Goal: Answer question/provide support

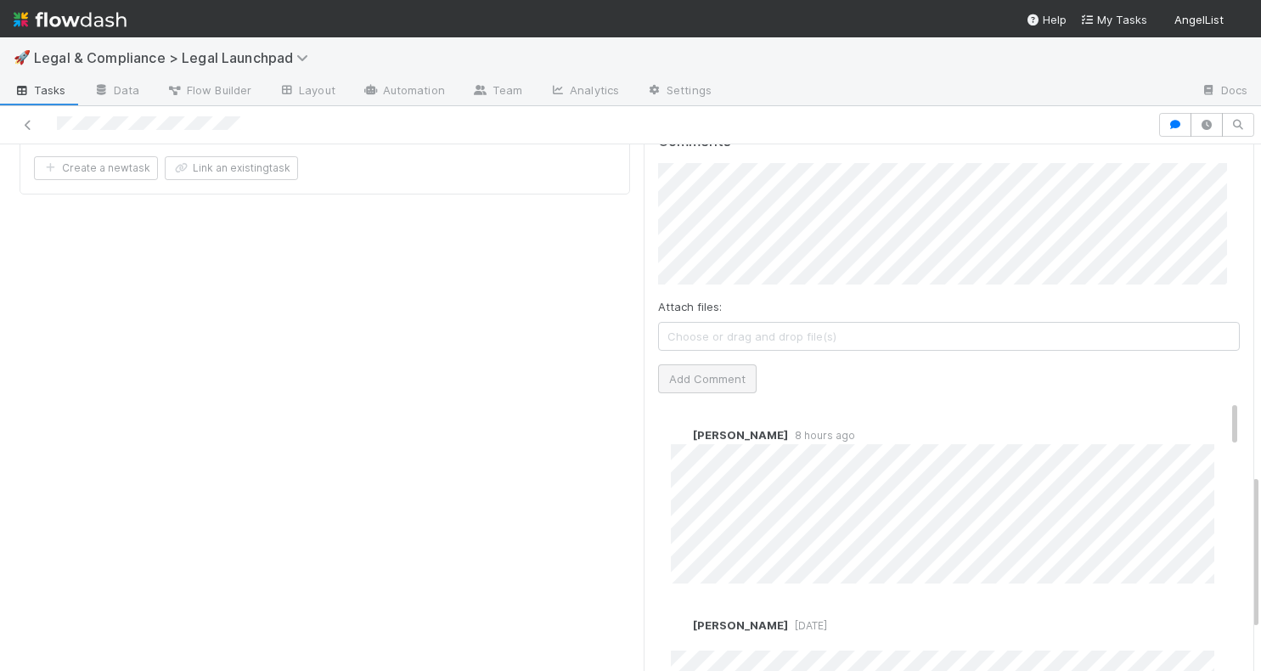
scroll to position [1012, 0]
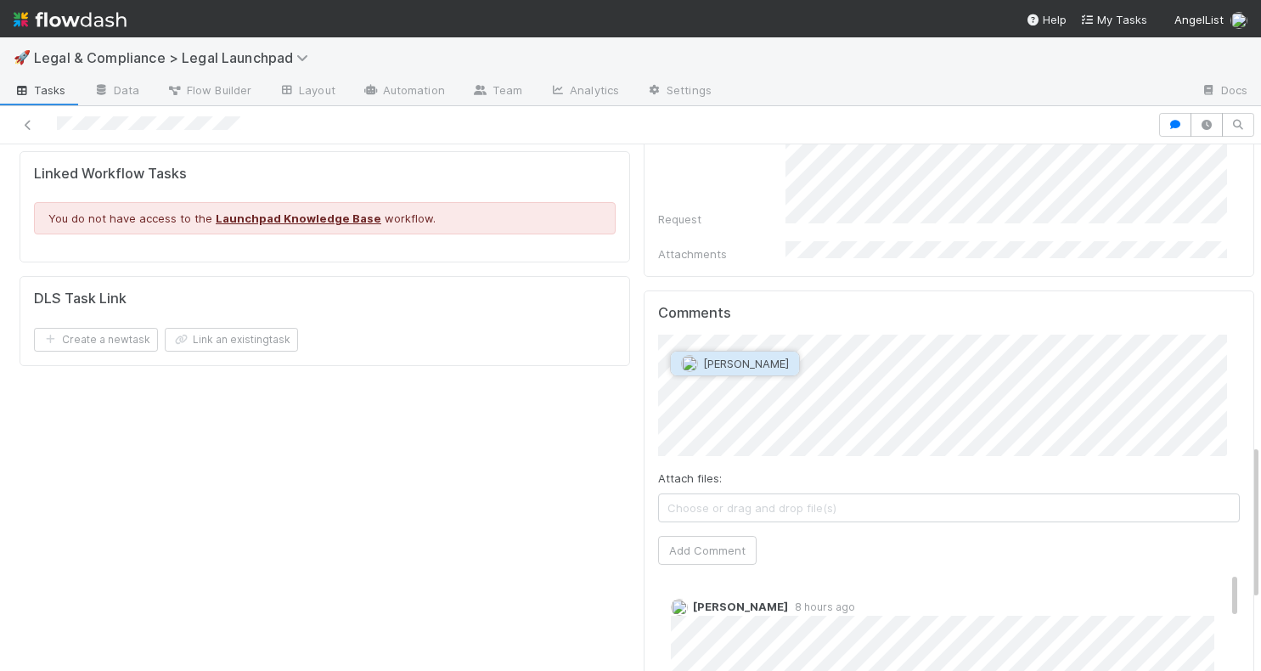
click at [749, 359] on span "[PERSON_NAME]" at bounding box center [746, 364] width 86 height 14
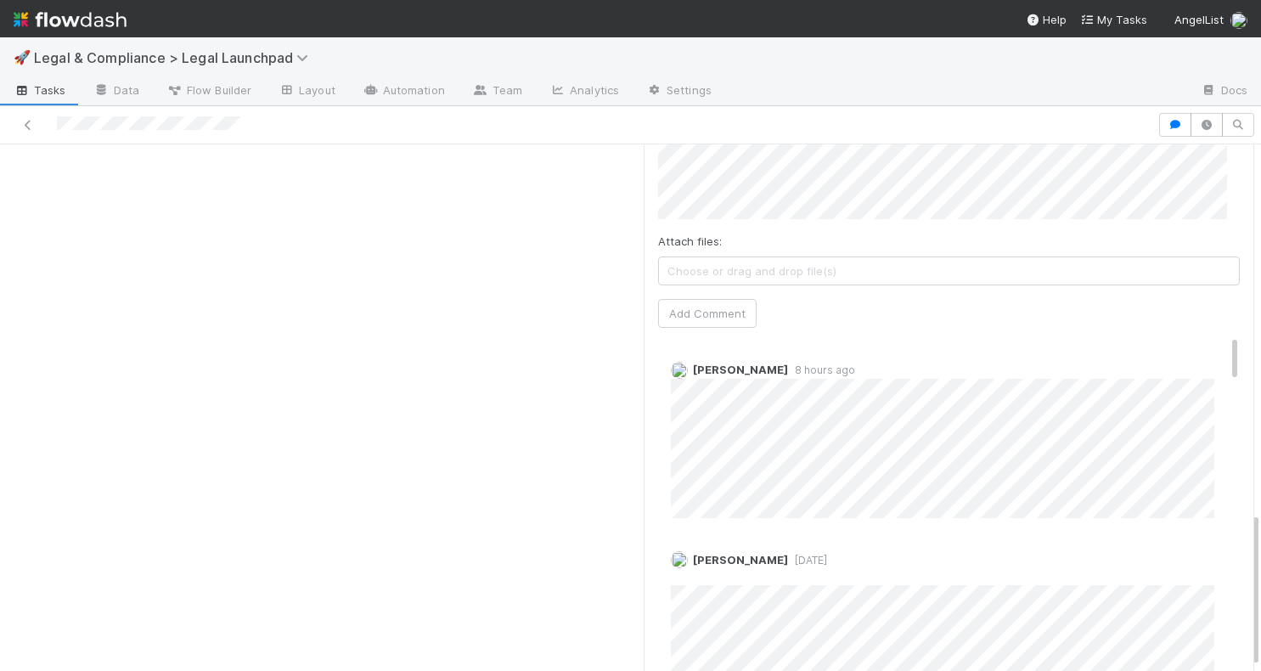
scroll to position [1101, 0]
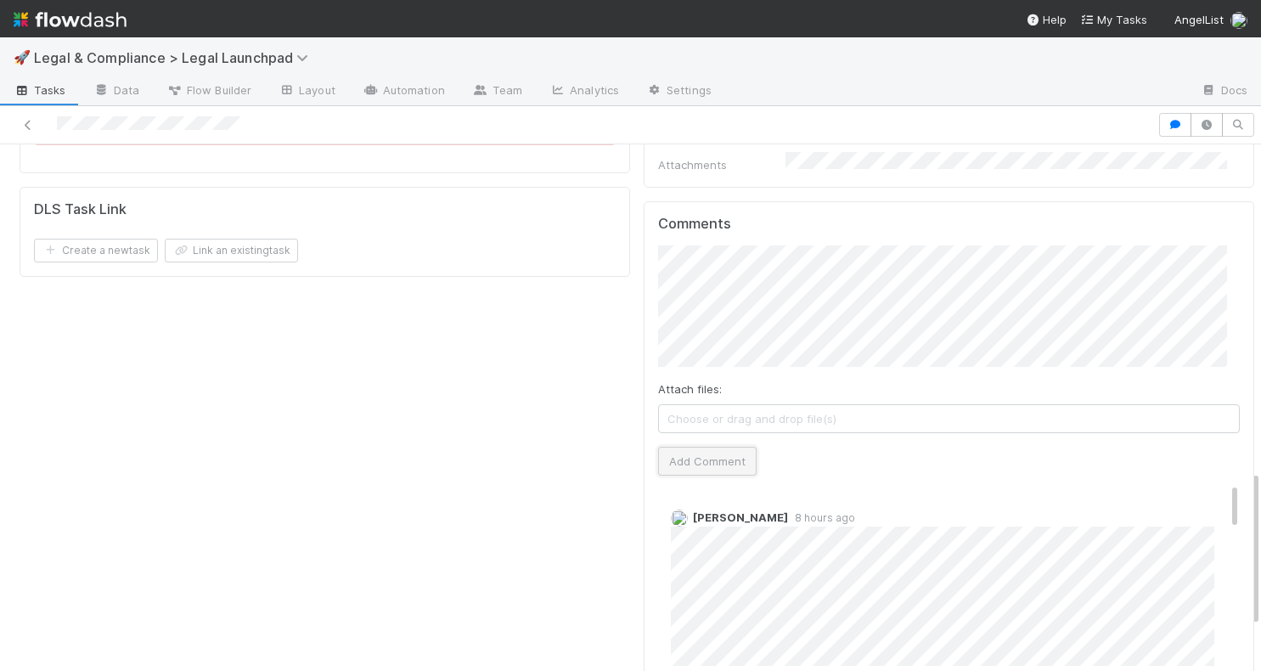
click at [718, 447] on button "Add Comment" at bounding box center [707, 461] width 99 height 29
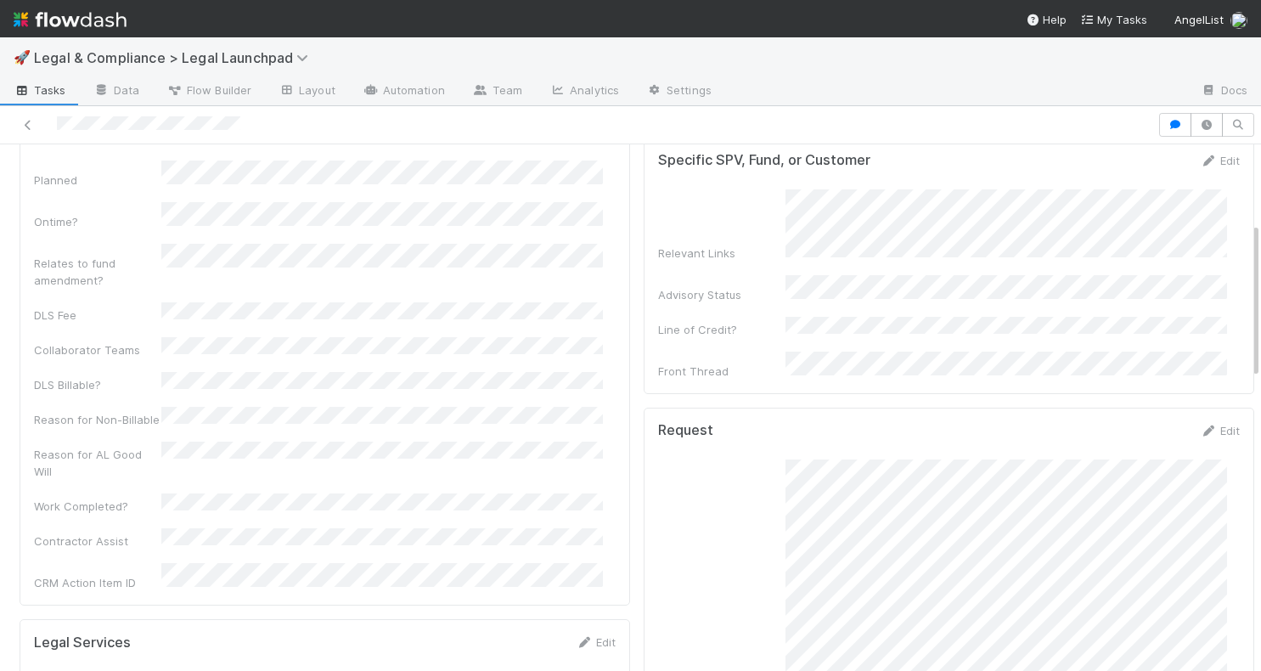
scroll to position [0, 0]
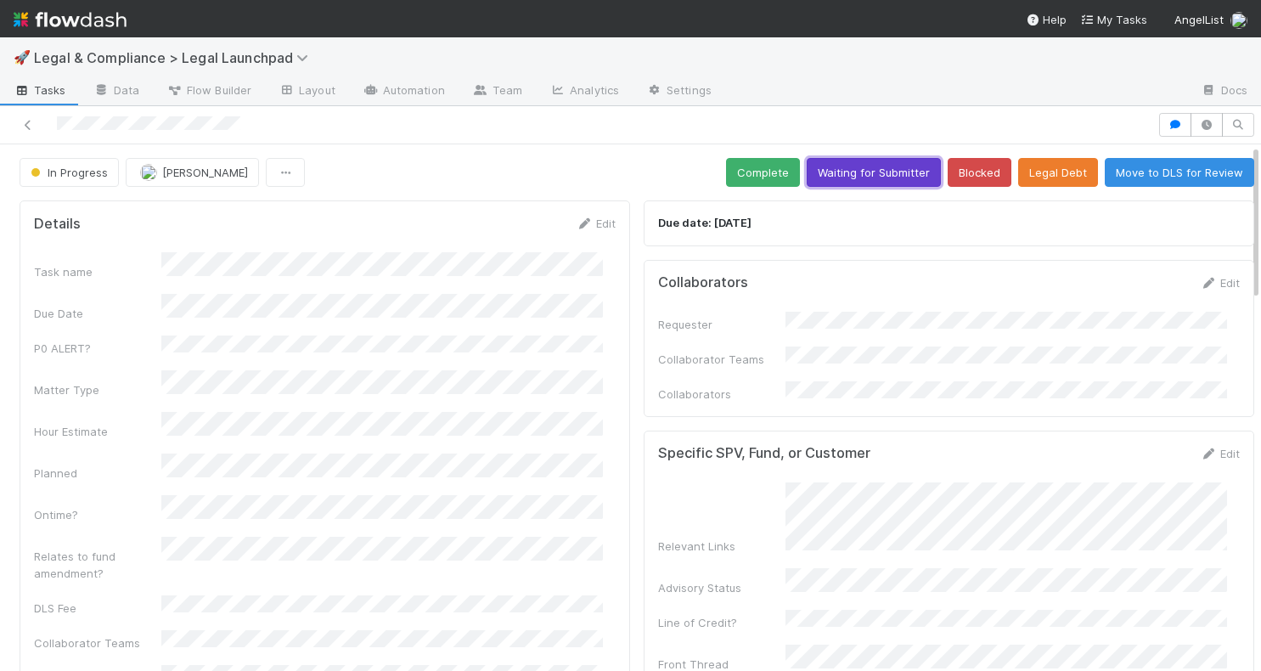
click at [837, 177] on button "Waiting for Submitter" at bounding box center [874, 172] width 134 height 29
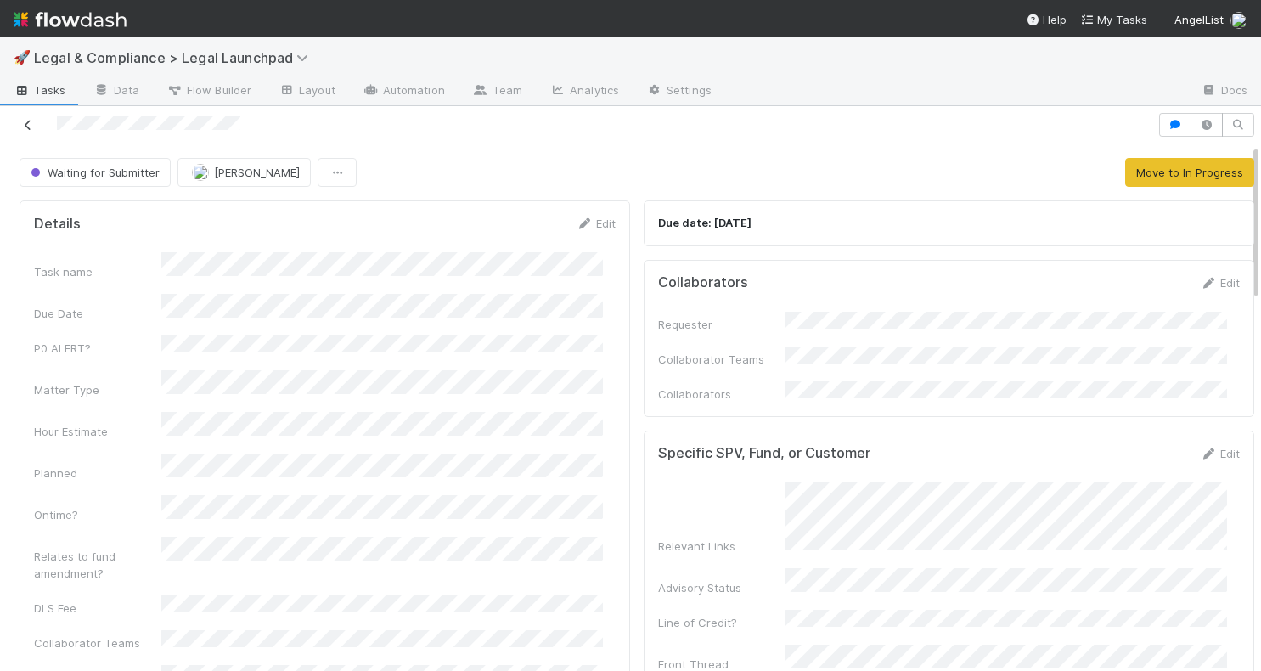
click at [28, 120] on icon at bounding box center [28, 125] width 17 height 11
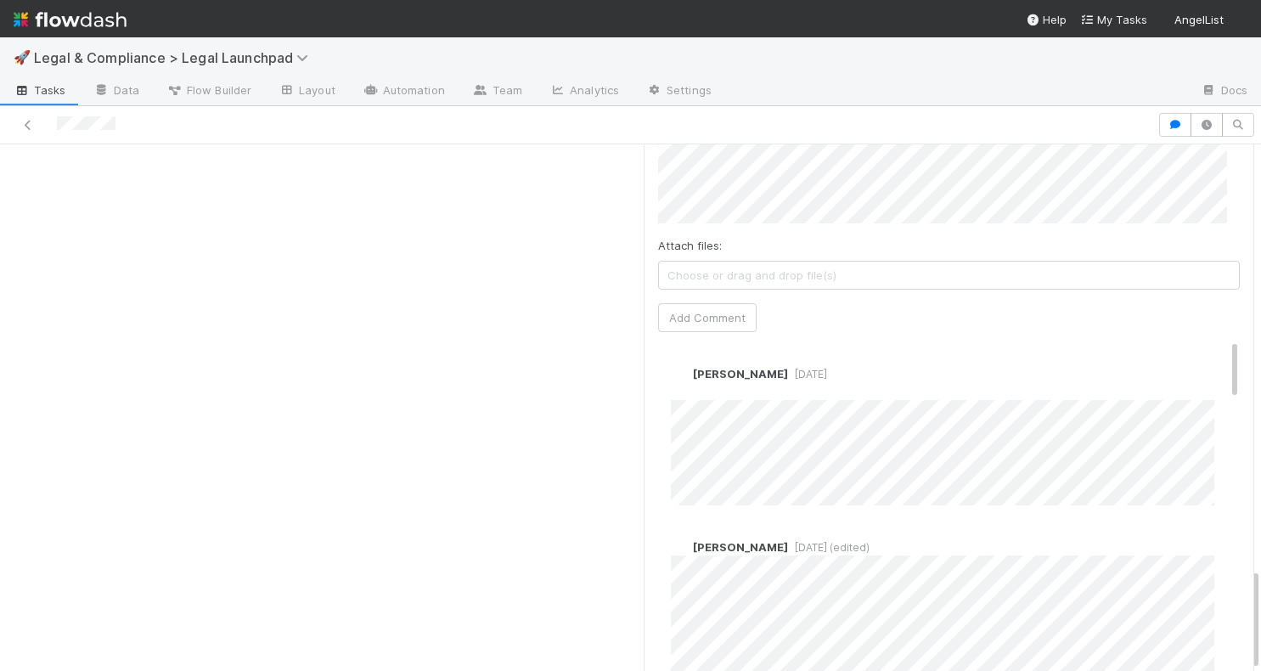
scroll to position [2169, 0]
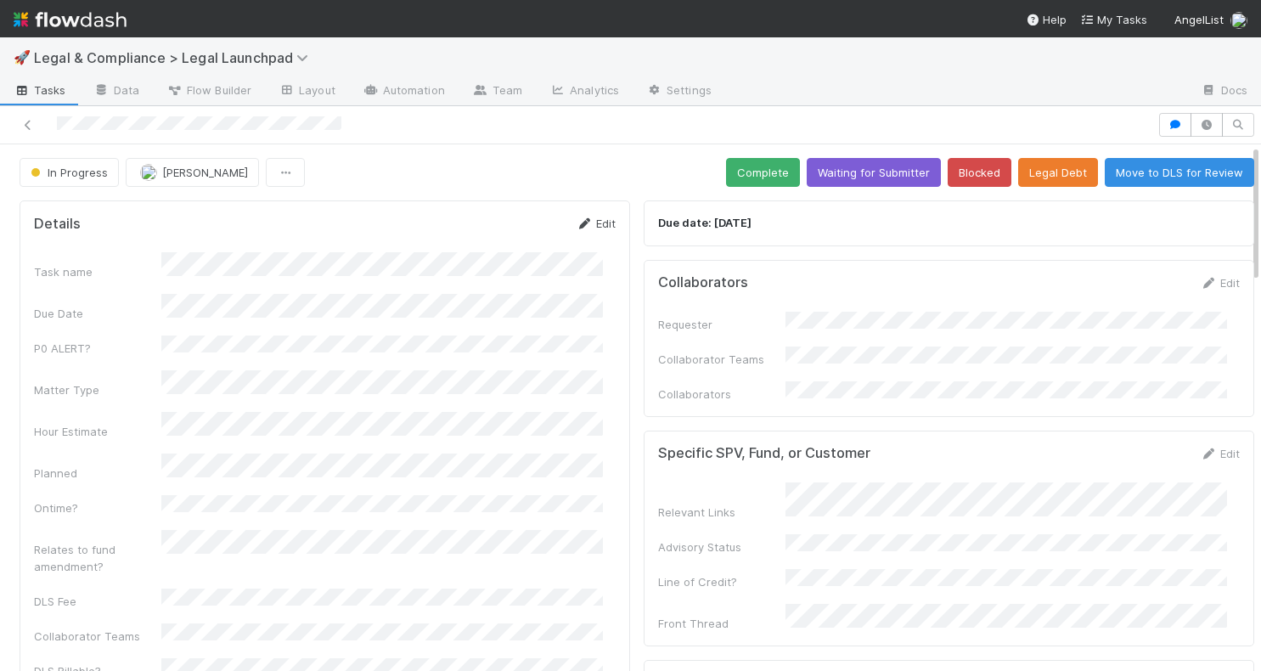
click at [587, 217] on link "Edit" at bounding box center [596, 224] width 40 height 14
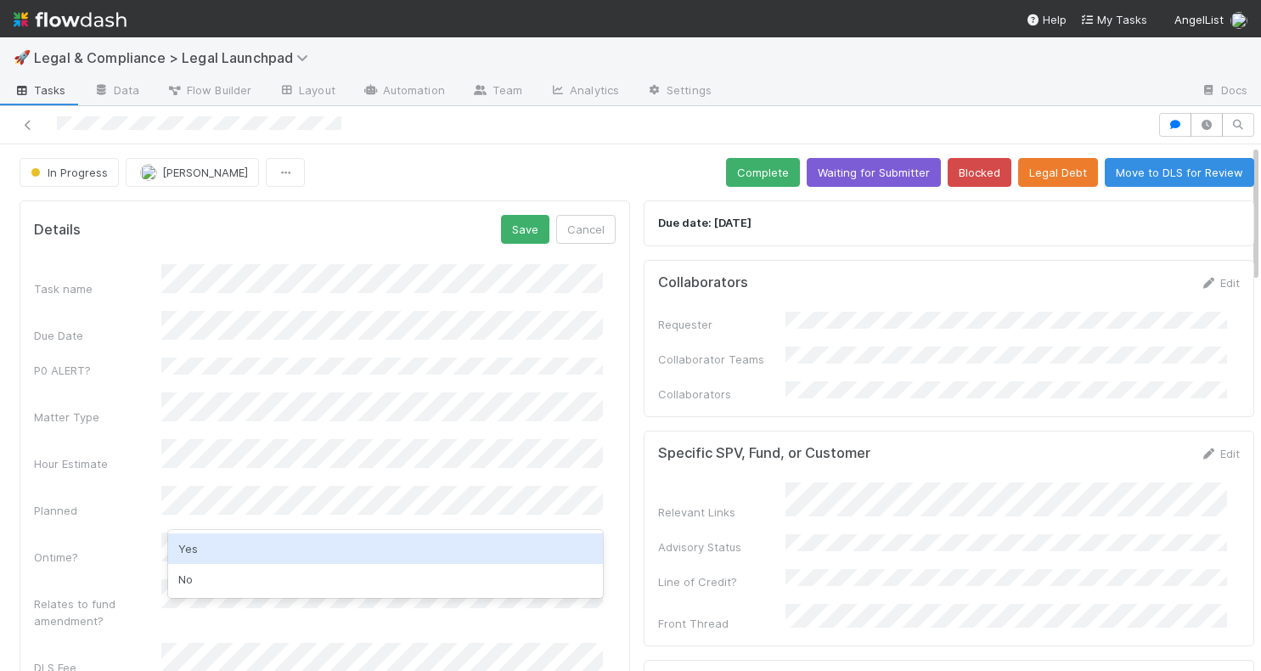
click at [236, 546] on div "Yes" at bounding box center [385, 548] width 435 height 31
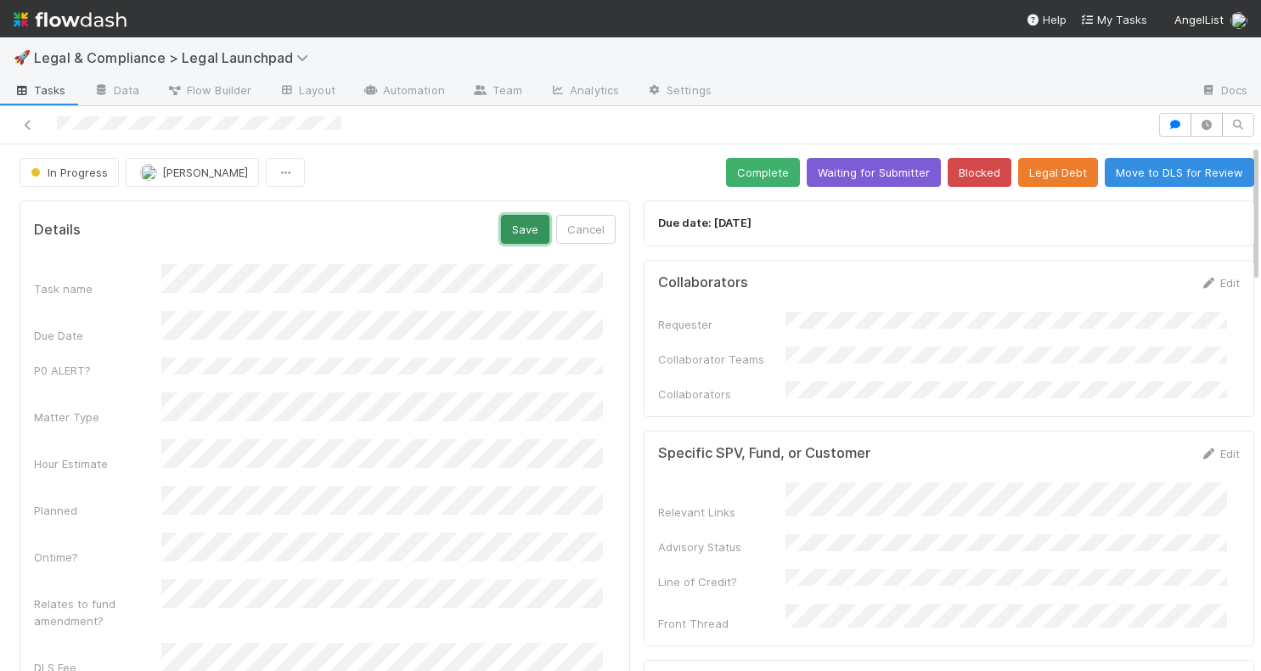
click at [508, 215] on button "Save" at bounding box center [525, 229] width 48 height 29
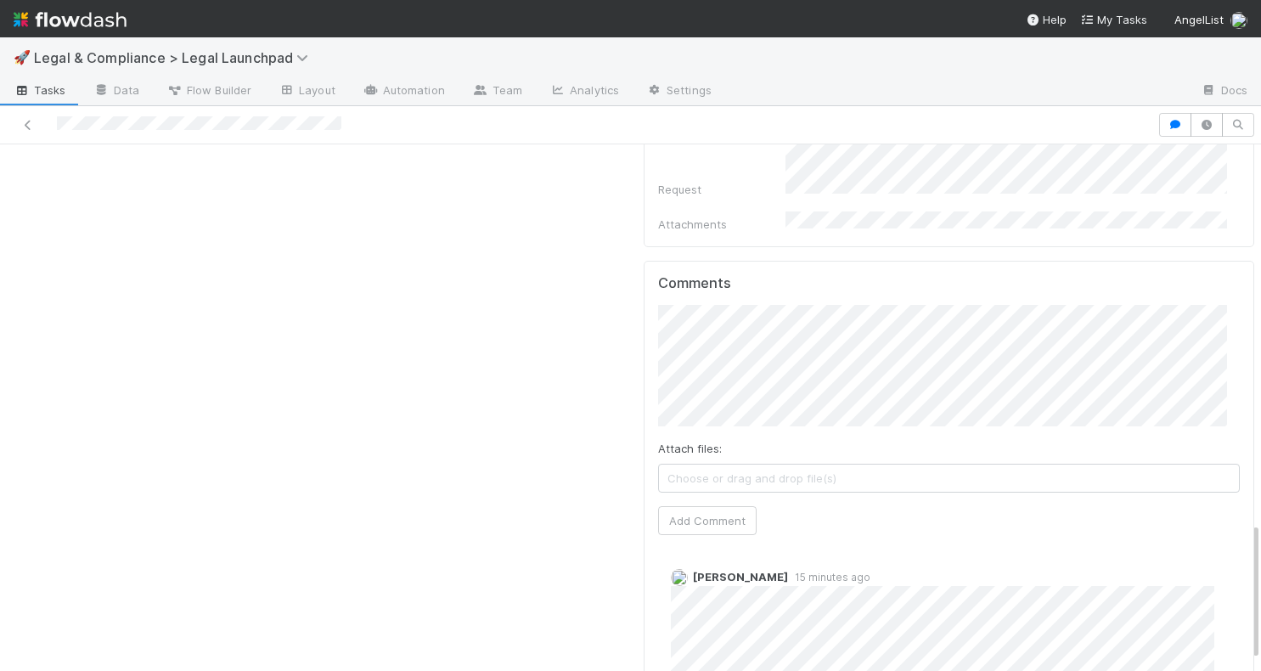
scroll to position [1476, 0]
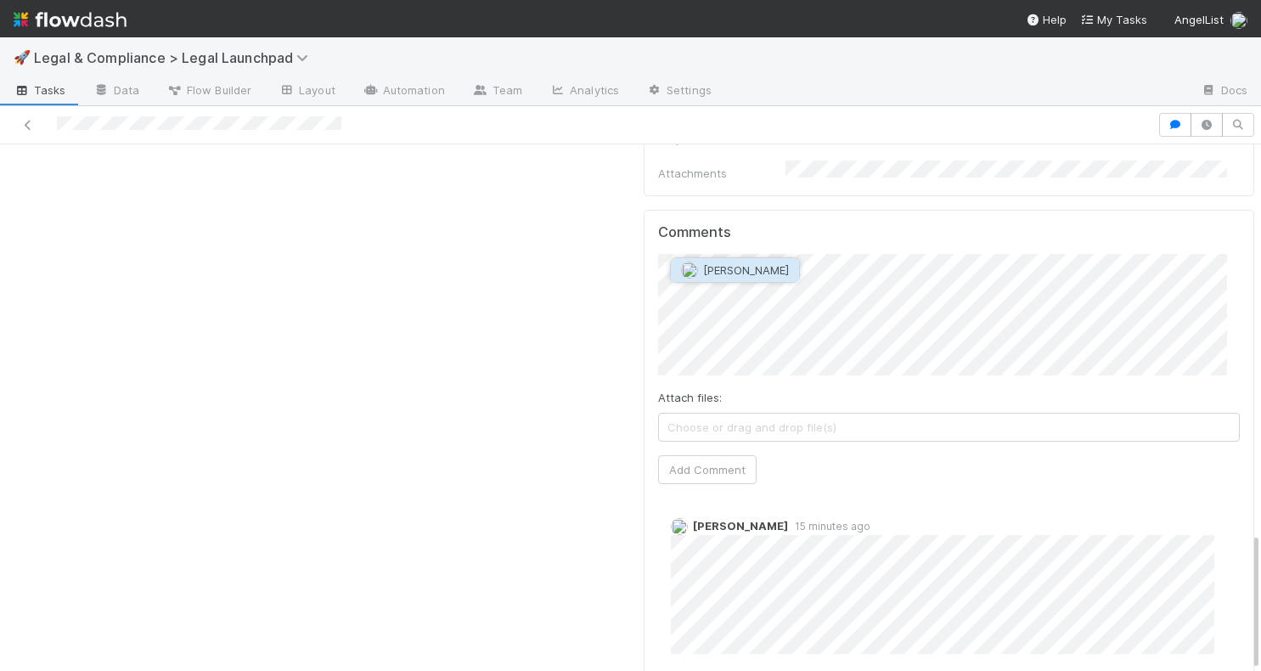
click at [724, 262] on button "[PERSON_NAME]" at bounding box center [735, 270] width 128 height 24
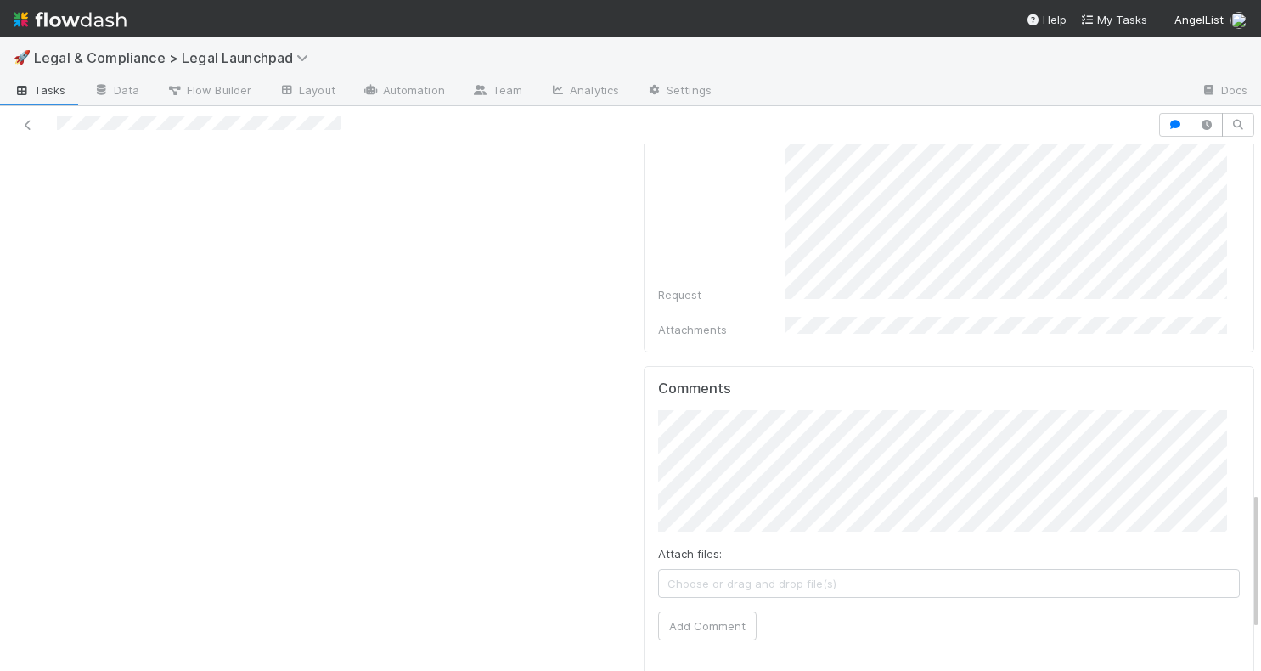
scroll to position [1350, 0]
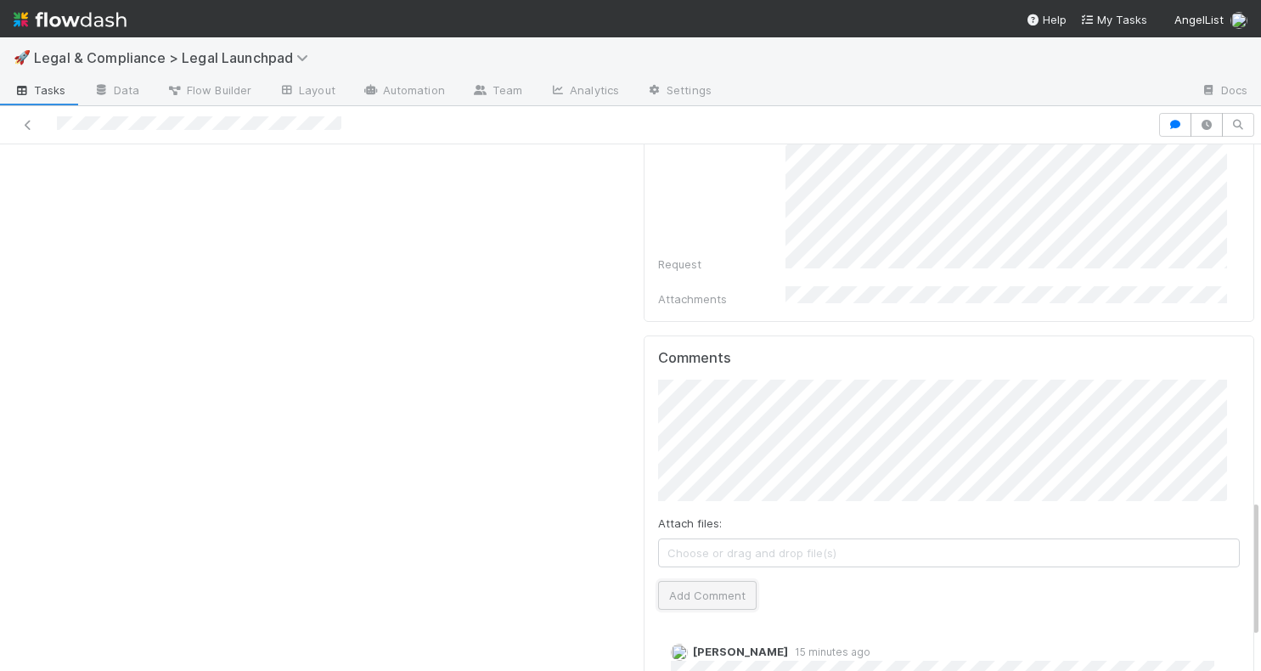
click at [689, 581] on button "Add Comment" at bounding box center [707, 595] width 99 height 29
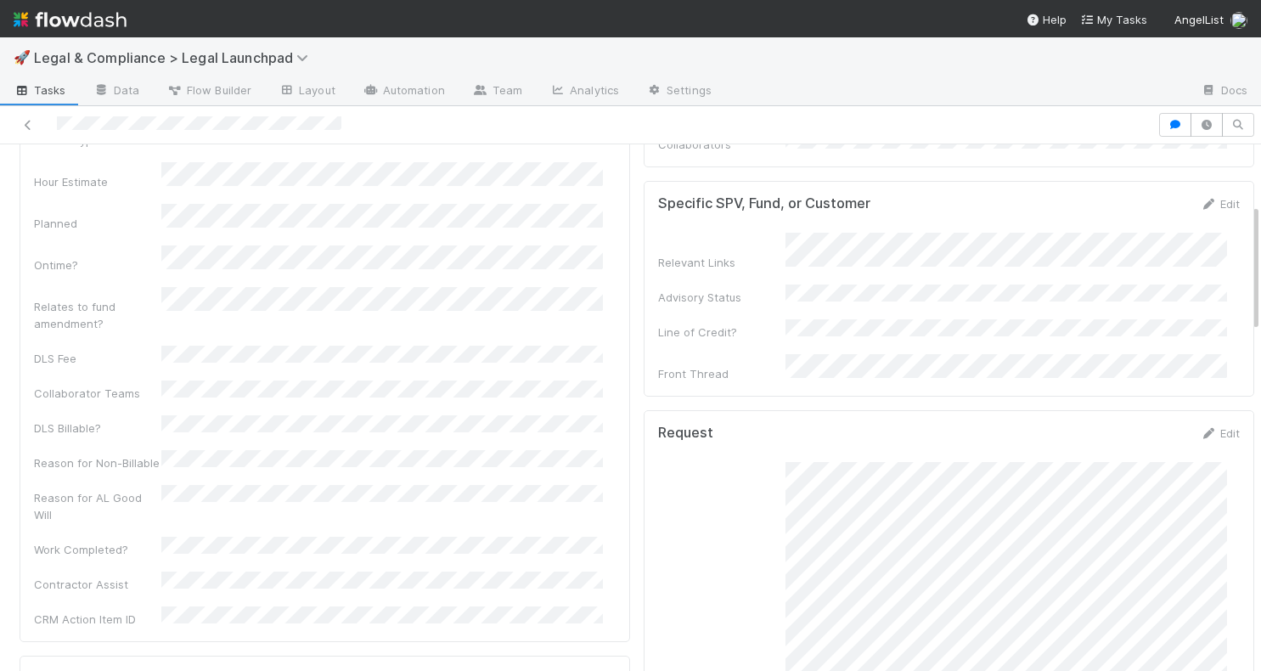
scroll to position [0, 0]
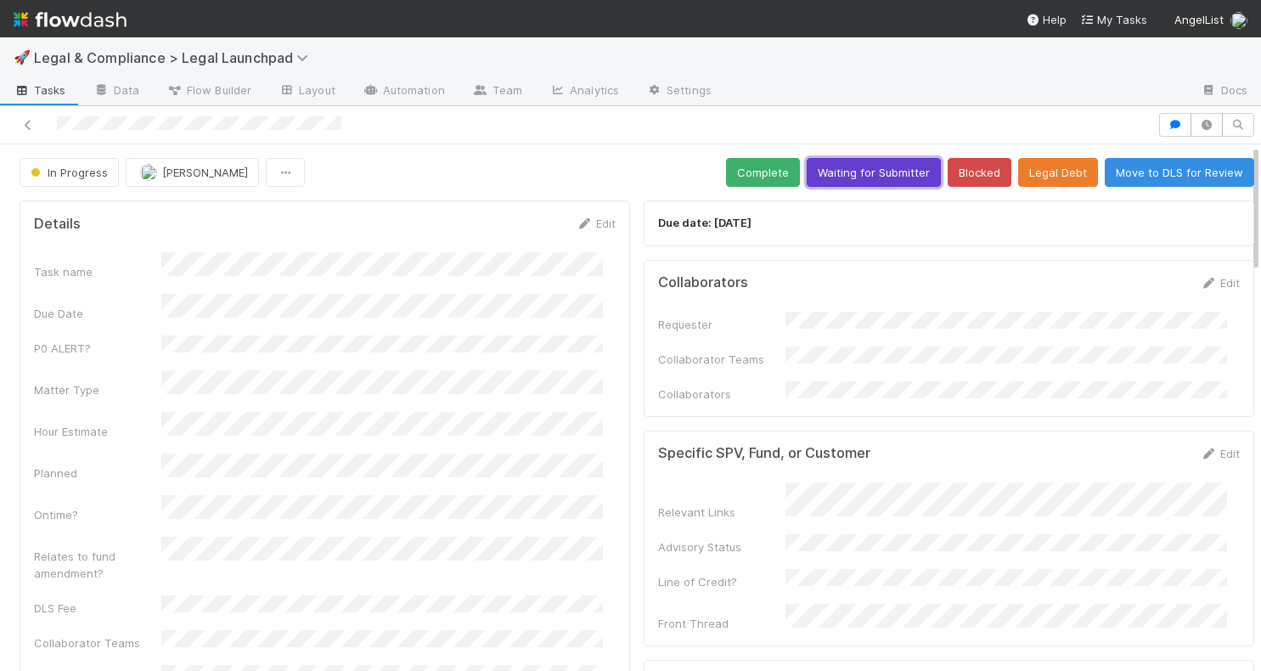
click at [852, 170] on button "Waiting for Submitter" at bounding box center [874, 172] width 134 height 29
